Goal: Task Accomplishment & Management: Use online tool/utility

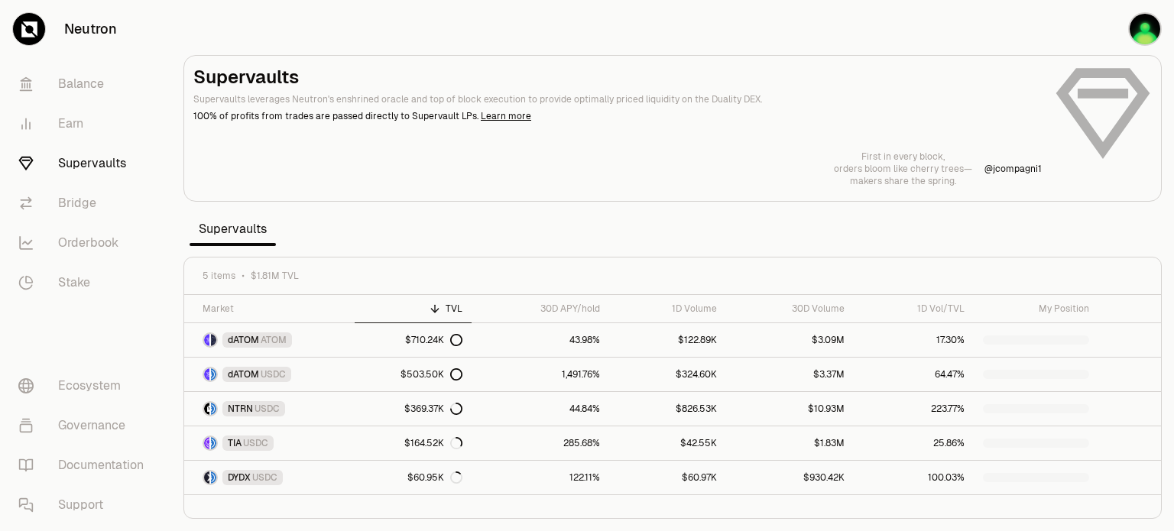
click at [1109, 25] on button "button" at bounding box center [1125, 29] width 98 height 58
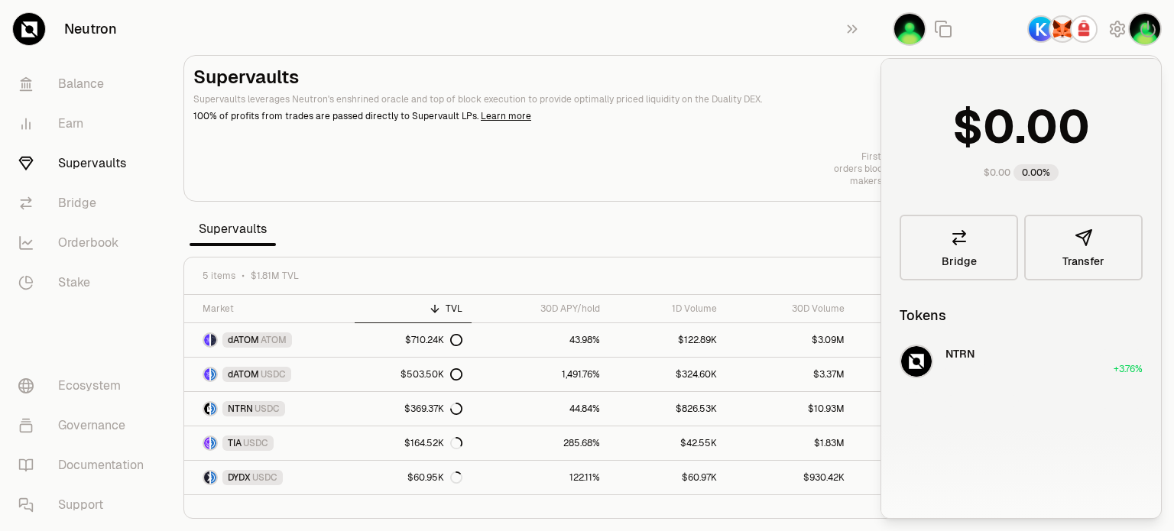
click at [752, 189] on div at bounding box center [672, 128] width 977 height 145
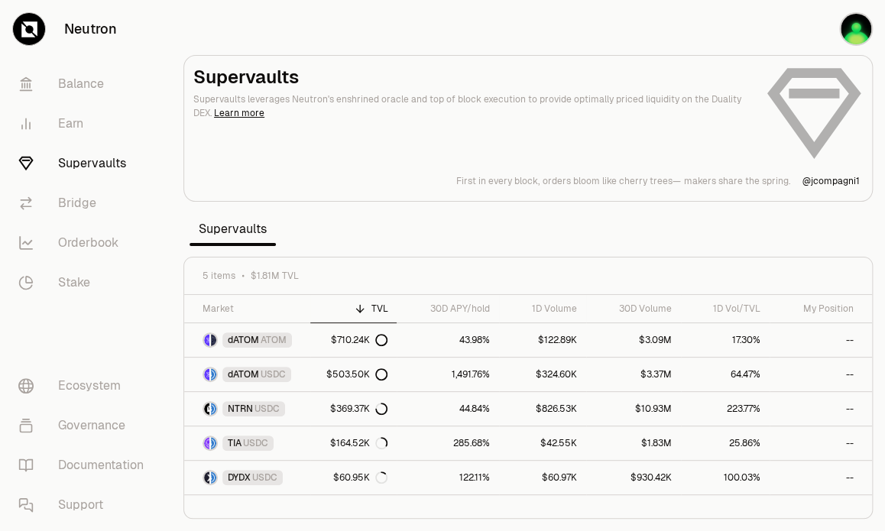
click at [775, 67] on div "Supervaults Supervaults leverages Neutron's enshrined oracle and top of block e…" at bounding box center [528, 126] width 670 height 122
click at [856, 36] on img "button" at bounding box center [856, 29] width 31 height 31
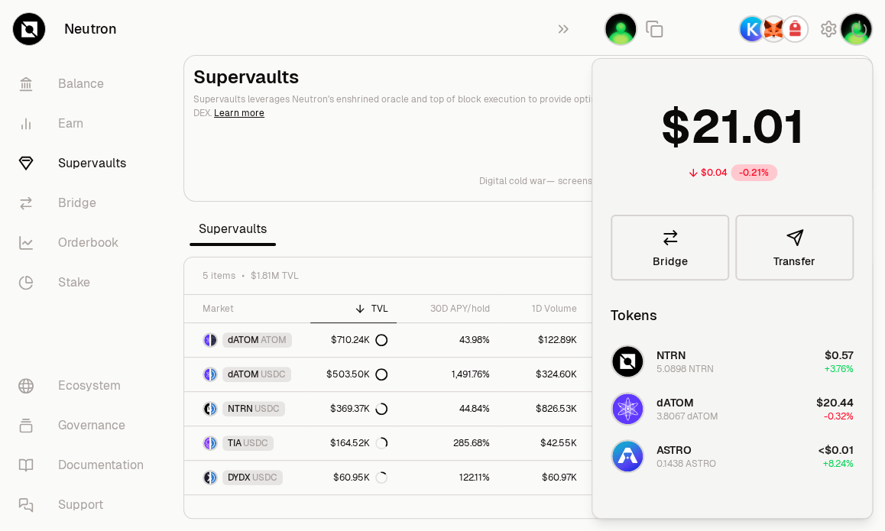
click at [501, 149] on div "Supervaults Supervaults leverages Neutron's enshrined oracle and top of block e…" at bounding box center [528, 126] width 670 height 122
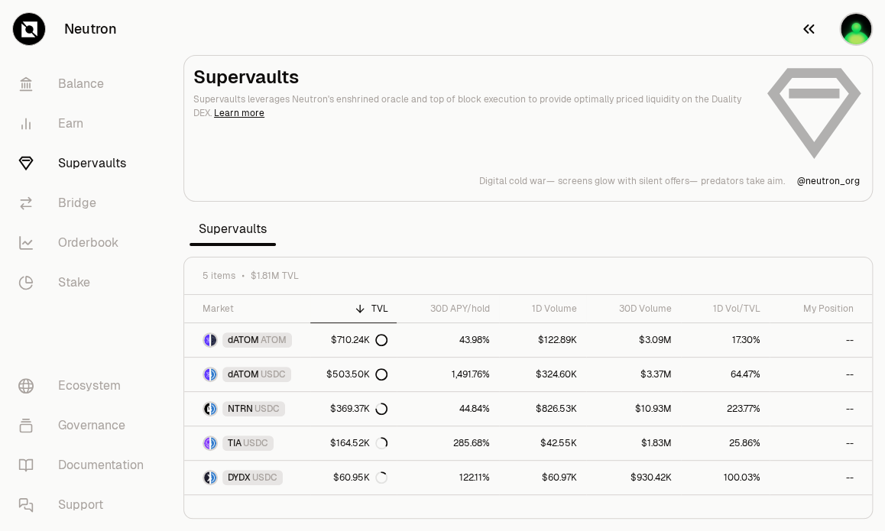
click at [859, 38] on img "button" at bounding box center [856, 29] width 31 height 31
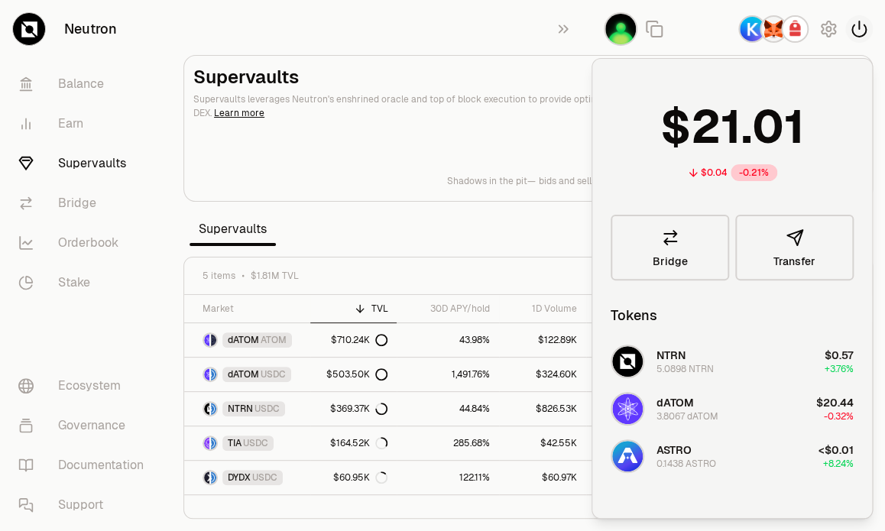
click at [856, 31] on icon "button" at bounding box center [859, 29] width 18 height 18
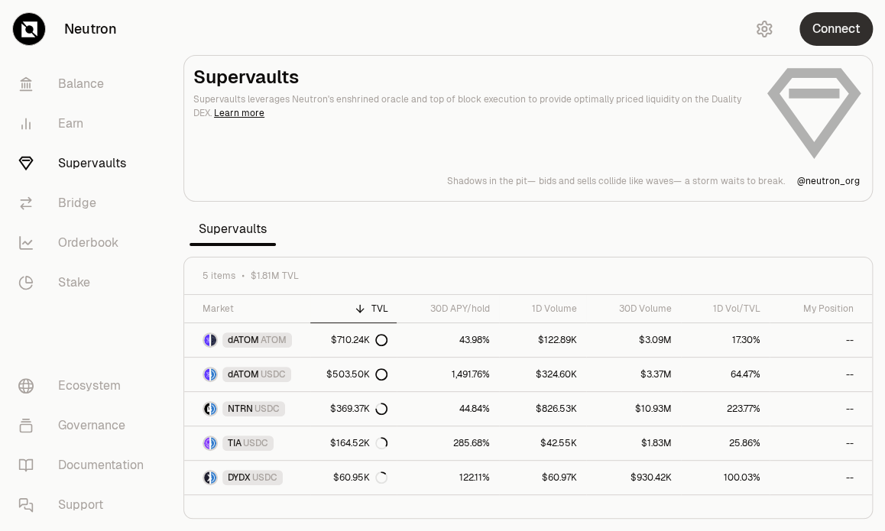
click at [848, 34] on button "Connect" at bounding box center [836, 29] width 73 height 34
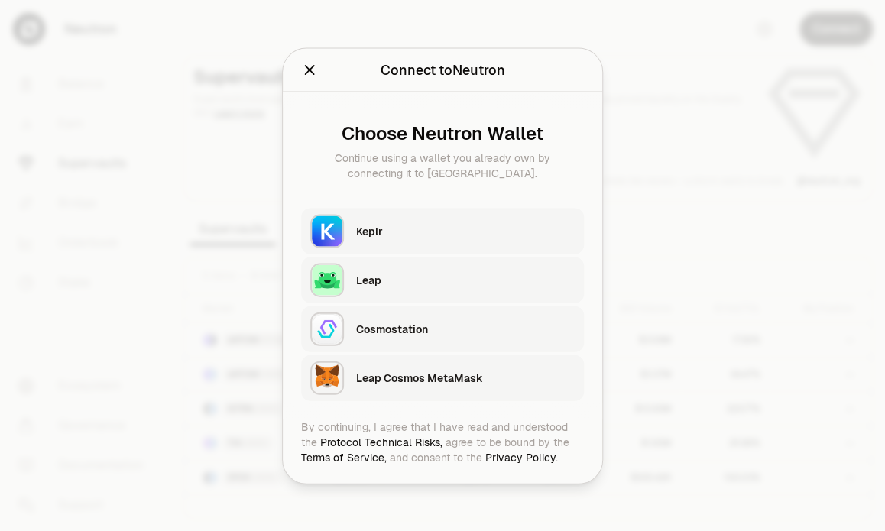
click at [409, 236] on div "Keplr" at bounding box center [465, 230] width 219 height 15
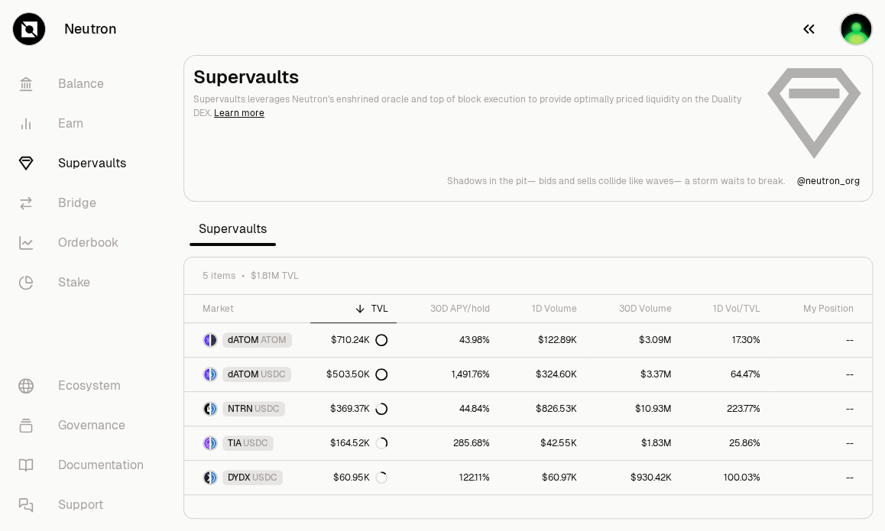
click at [856, 28] on img "button" at bounding box center [856, 29] width 31 height 31
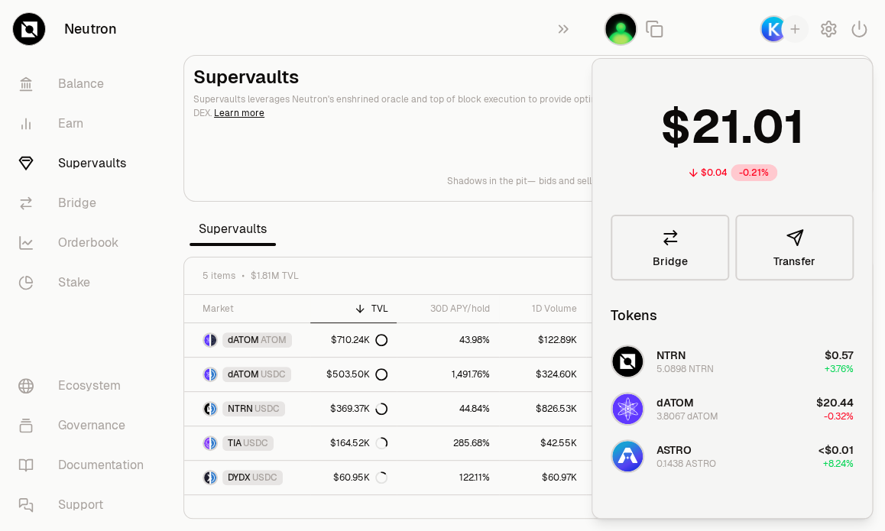
click at [791, 27] on icon "button" at bounding box center [795, 29] width 14 height 14
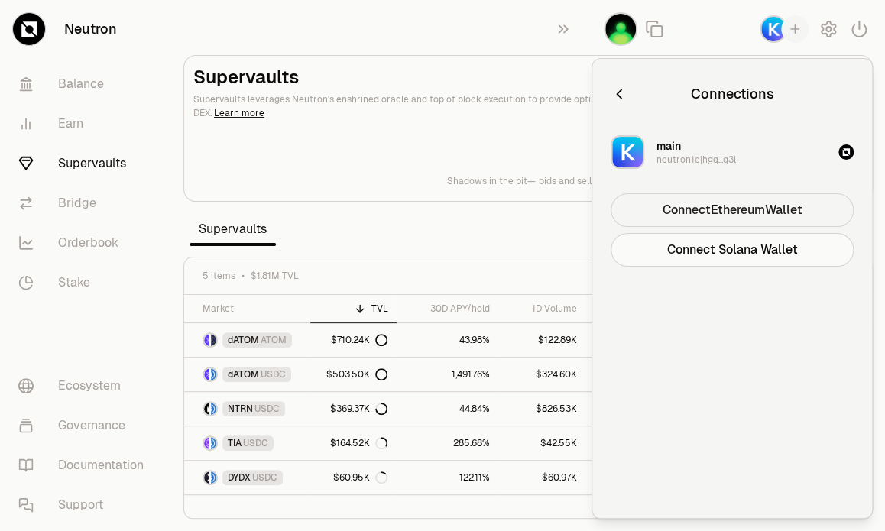
click at [720, 209] on button "Connect Ethereum Wallet" at bounding box center [732, 210] width 243 height 34
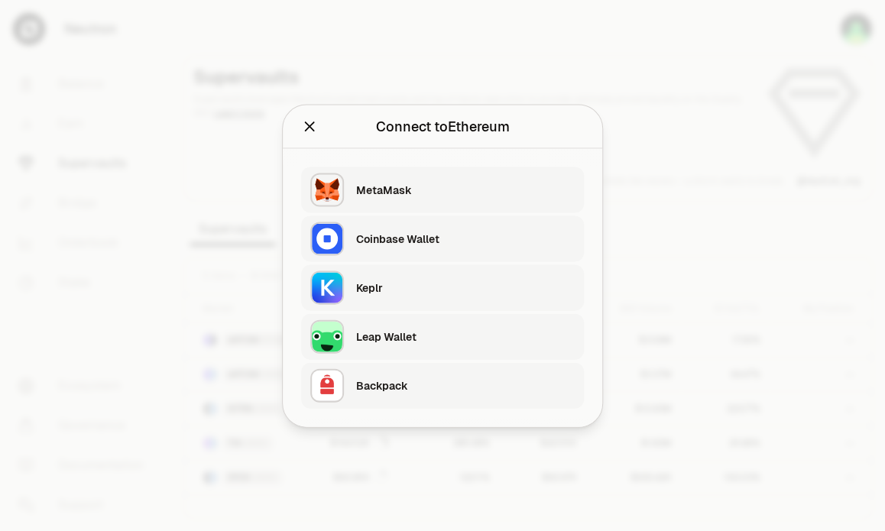
click at [501, 177] on div "MetaMask" at bounding box center [470, 189] width 228 height 35
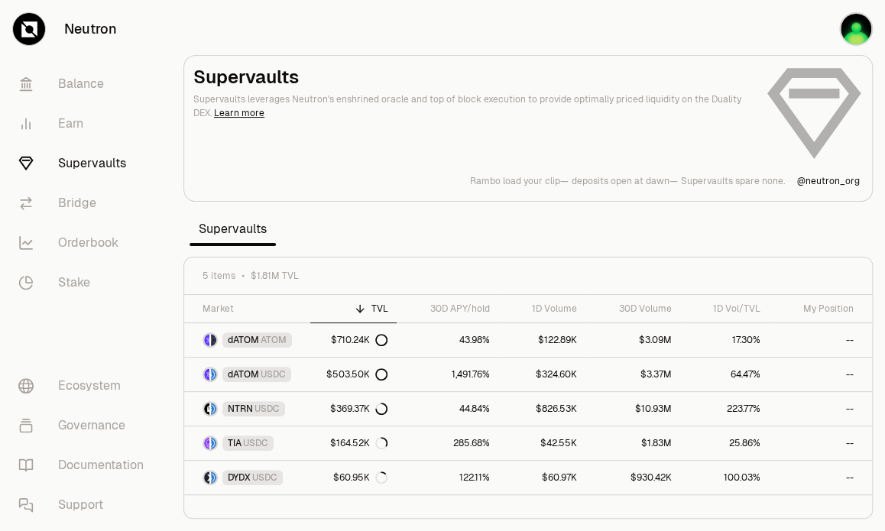
click at [728, 186] on p "Supervaults spare none." at bounding box center [733, 181] width 104 height 12
